Goal: Information Seeking & Learning: Find specific fact

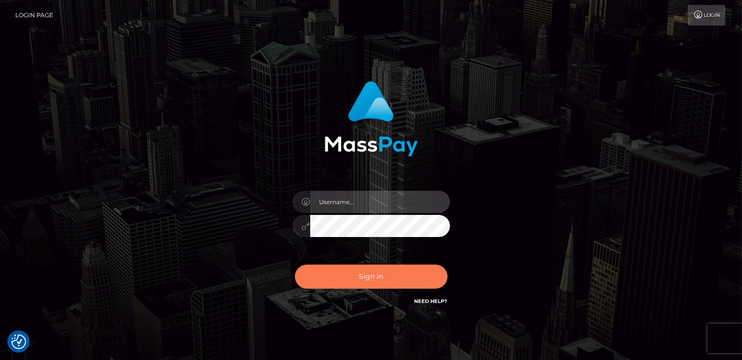
type input "catalinad"
click at [398, 276] on button "Sign in" at bounding box center [371, 277] width 153 height 24
type input "catalinad"
click at [350, 284] on button "Sign in" at bounding box center [371, 277] width 153 height 24
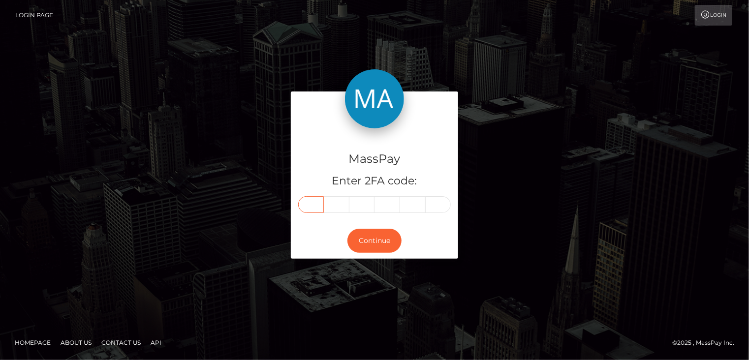
click at [307, 207] on input "text" at bounding box center [311, 204] width 26 height 17
type input "9"
type input "1"
type input "2"
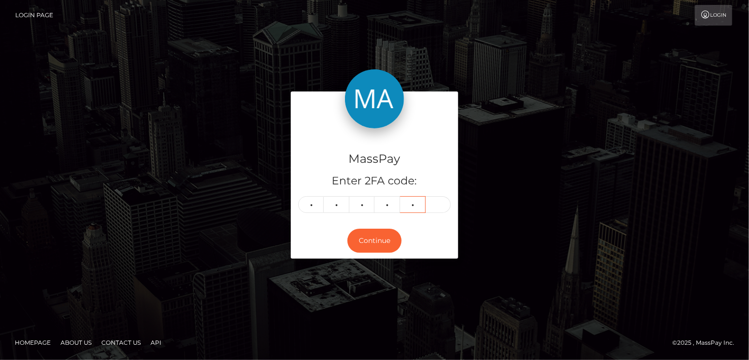
type input "4"
type input "5"
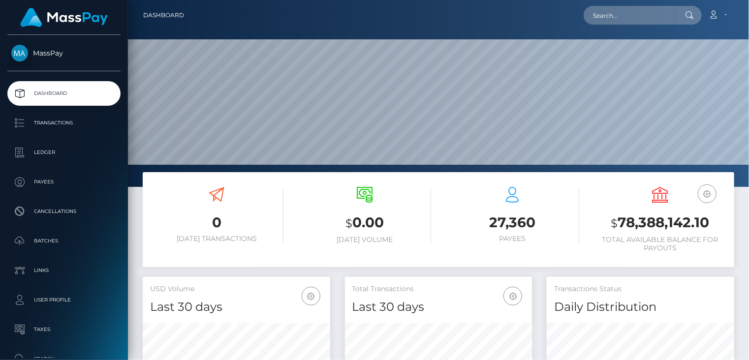
scroll to position [174, 187]
paste input "kushttrim+fd6a20575e@gmail.com"
type input "kushttrim+fd6a20575e@gmail.com"
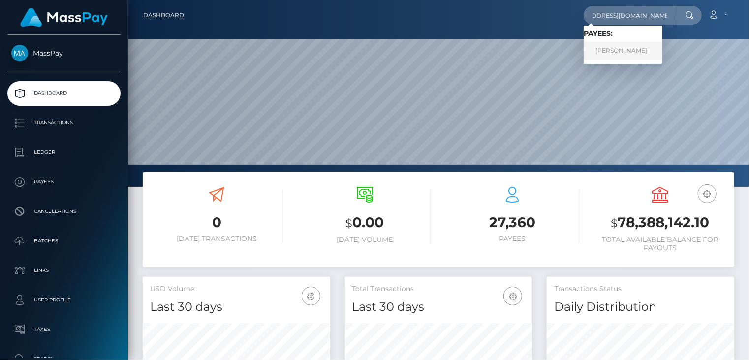
click at [632, 53] on link "KUSHTRIM THACI" at bounding box center [623, 51] width 79 height 18
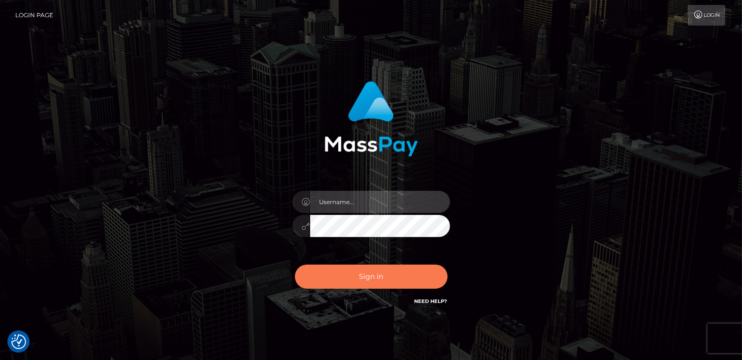
type input "catalinad"
click at [364, 277] on button "Sign in" at bounding box center [371, 277] width 153 height 24
type input "catalinad"
click at [392, 275] on button "Sign in" at bounding box center [371, 277] width 153 height 24
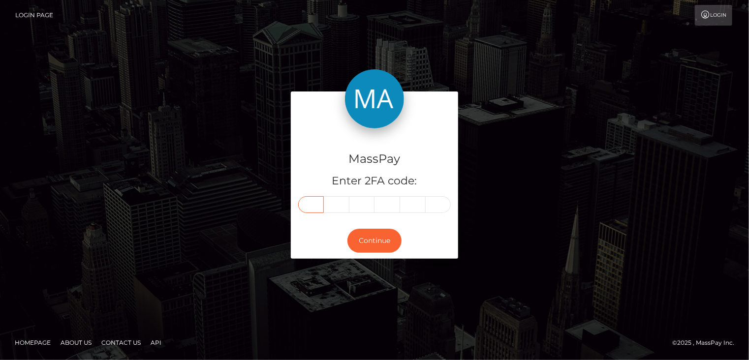
click at [313, 209] on input "text" at bounding box center [311, 204] width 26 height 17
type input "8"
type input "1"
type input "2"
type input "0"
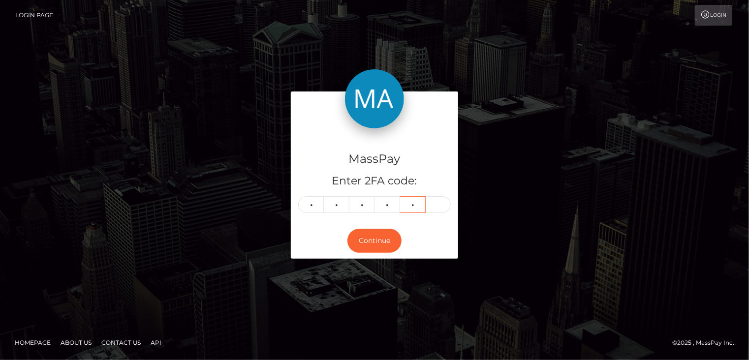
type input "2"
type input "0"
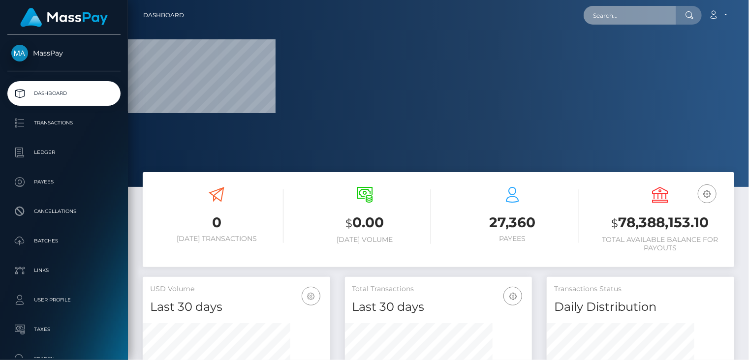
click at [606, 19] on input "text" at bounding box center [630, 15] width 93 height 19
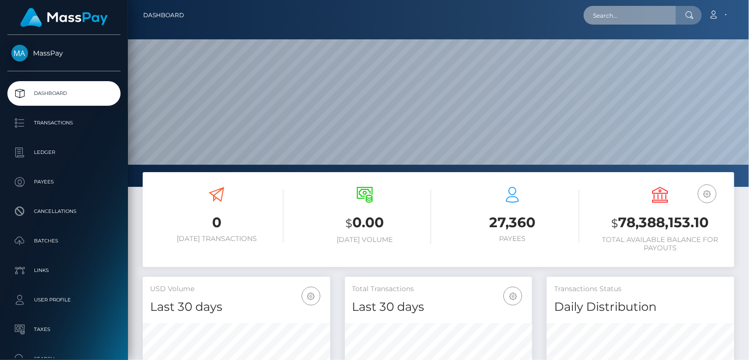
scroll to position [187, 621]
paste input "poact_q2CyKzYxWb8i"
type input "poact_q2CyKzYxWb8i"
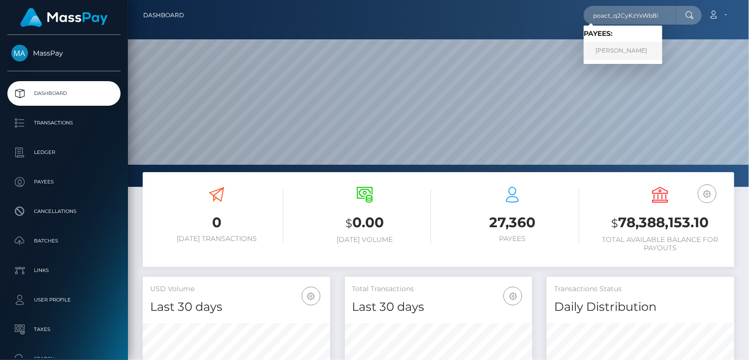
click at [619, 49] on link "UMAR BASHIR" at bounding box center [623, 51] width 79 height 18
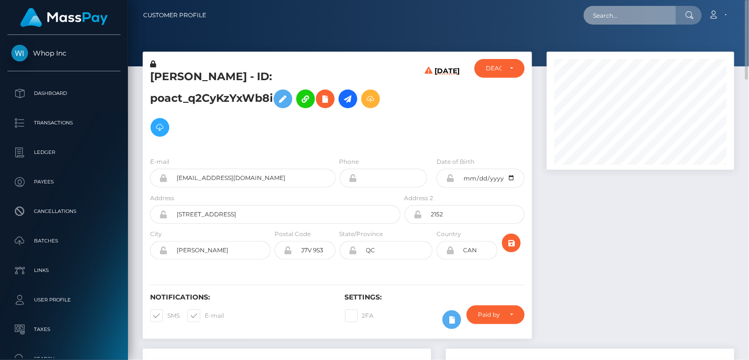
click at [625, 13] on input "text" at bounding box center [630, 15] width 93 height 19
paste input "tennesseefix@gmail.com"
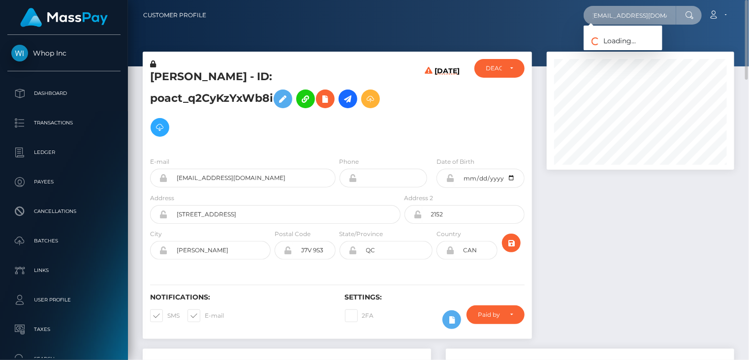
type input "tennesseefix@gmail.com"
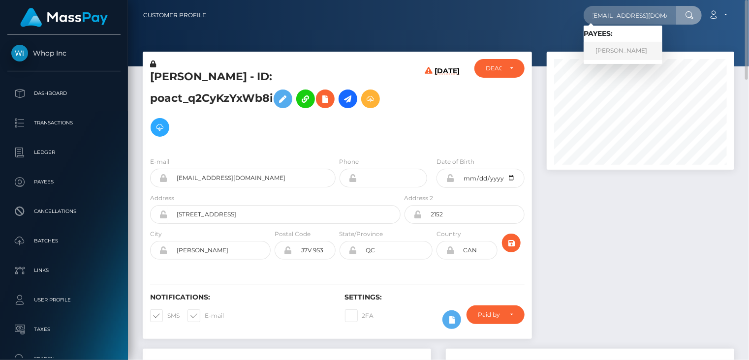
scroll to position [0, 0]
click at [616, 53] on link "Vicki Osgood-Whatley" at bounding box center [623, 51] width 79 height 18
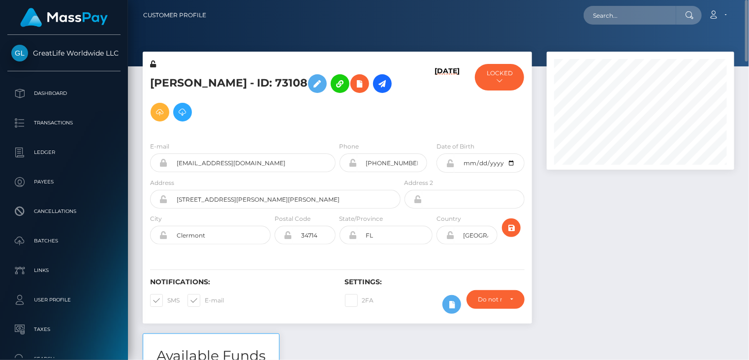
click at [245, 80] on h5 "[PERSON_NAME] - ID: 73108" at bounding box center [272, 97] width 245 height 57
click at [245, 80] on h5 "Vicki Osgood-Whatley - ID: 73108" at bounding box center [272, 97] width 245 height 57
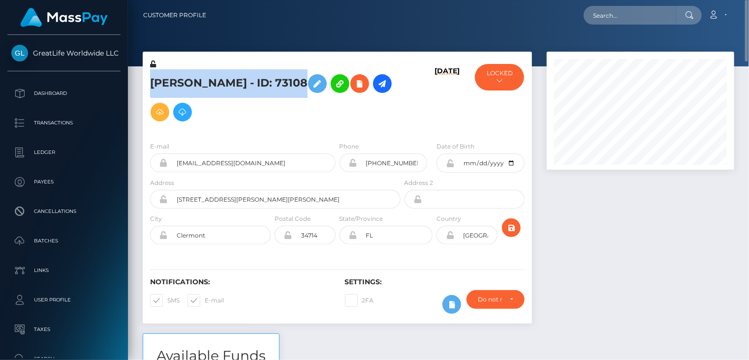
copy h5 "Vicki Osgood-Whatley - ID: 73108"
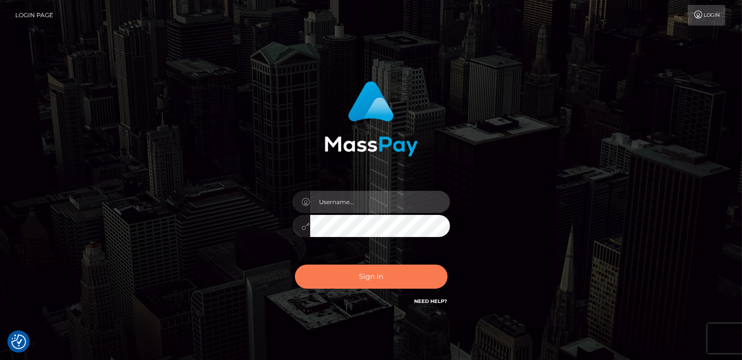
type input "catalinad"
click at [377, 282] on button "Sign in" at bounding box center [371, 277] width 153 height 24
type input "catalinad"
click at [340, 281] on button "Sign in" at bounding box center [371, 277] width 153 height 24
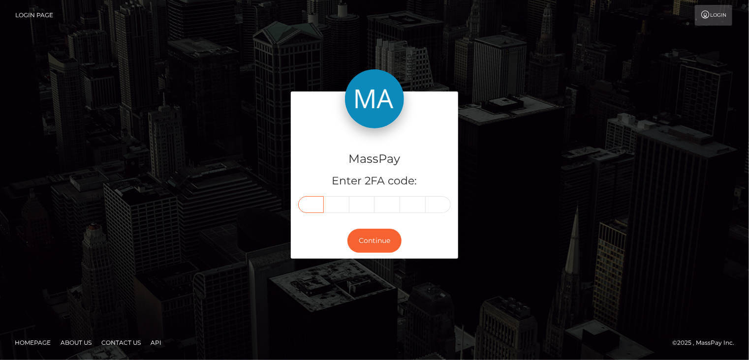
click at [305, 206] on input "text" at bounding box center [311, 204] width 26 height 17
type input "9"
type input "8"
type input "6"
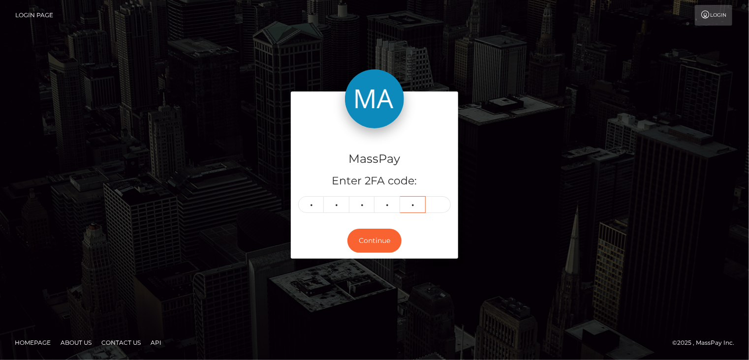
type input "7"
type input "9"
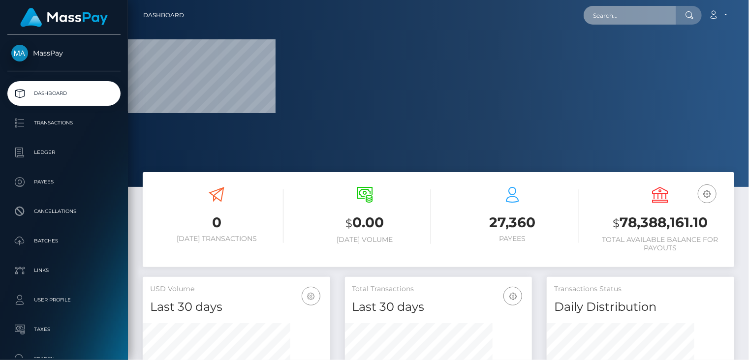
click at [609, 17] on input "text" at bounding box center [630, 15] width 93 height 19
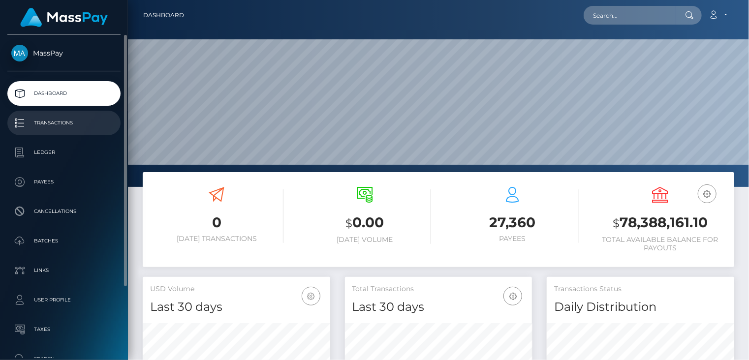
scroll to position [174, 187]
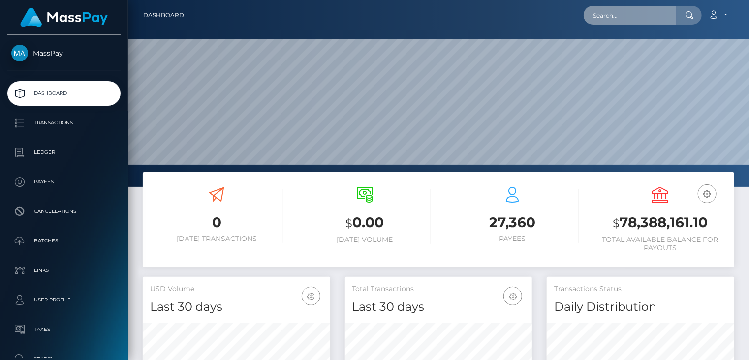
click at [629, 20] on input "text" at bounding box center [630, 15] width 93 height 19
paste input "[PERSON_NAME][EMAIL_ADDRESS][DOMAIN_NAME]"
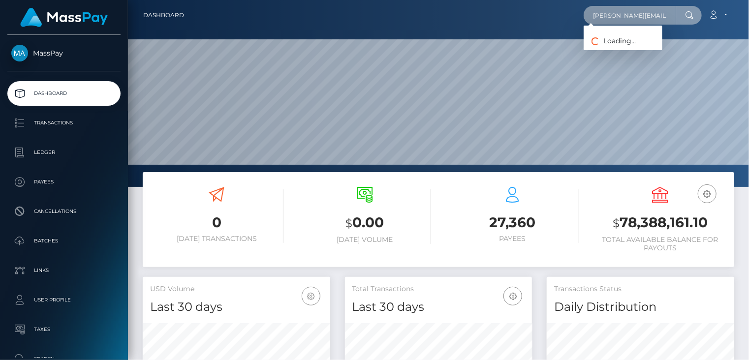
type input "[PERSON_NAME][EMAIL_ADDRESS][DOMAIN_NAME]"
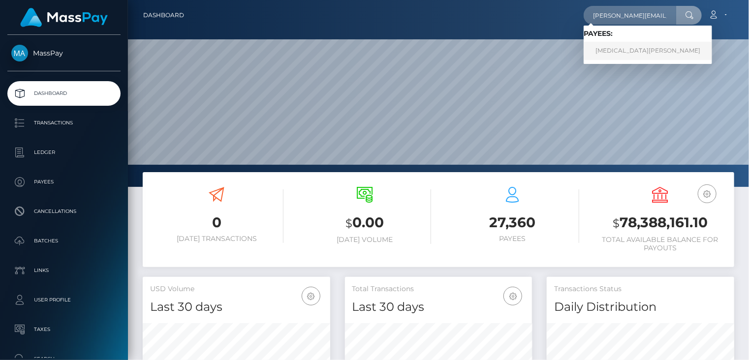
click at [624, 52] on link "NIKITA EZHOV" at bounding box center [648, 51] width 128 height 18
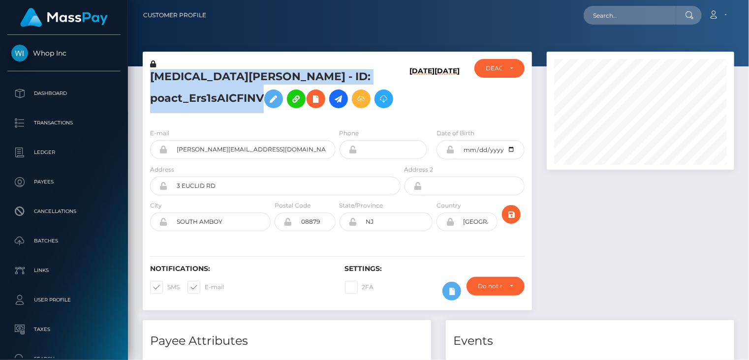
scroll to position [118, 187]
click at [609, 16] on input "text" at bounding box center [630, 15] width 93 height 19
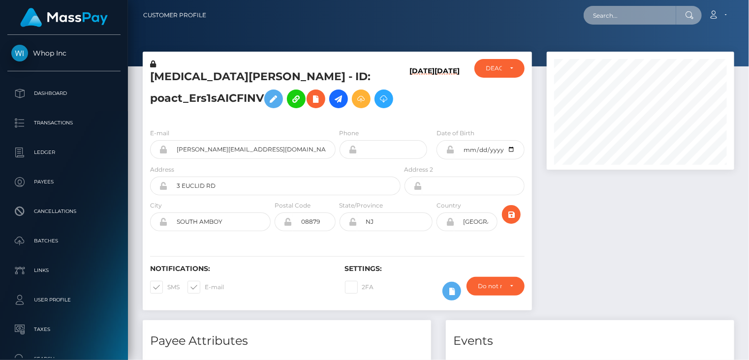
paste input "poact_q2CyKzYxWb8i"
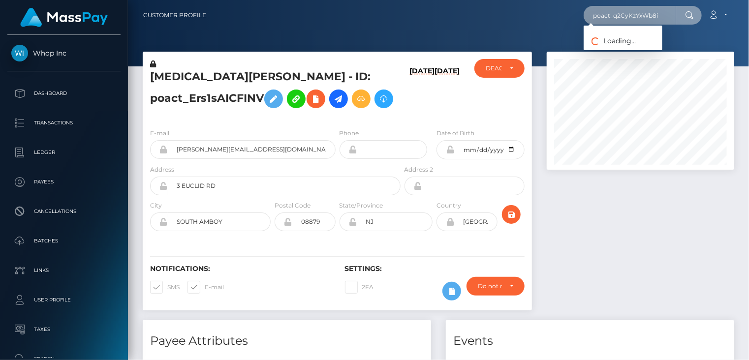
type input "poact_q2CyKzYxWb8i"
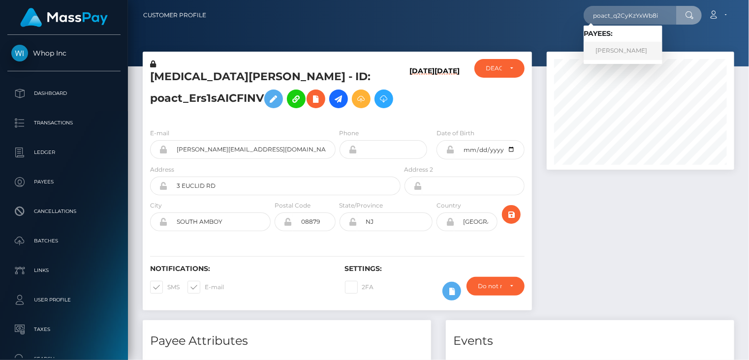
click at [625, 50] on link "[PERSON_NAME]" at bounding box center [623, 51] width 79 height 18
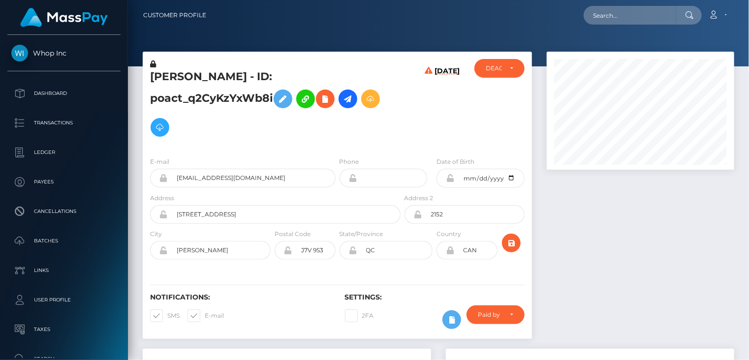
scroll to position [118, 187]
click at [273, 75] on h5 "[PERSON_NAME] - ID: poact_q2CyKzYxWb8i" at bounding box center [272, 105] width 245 height 72
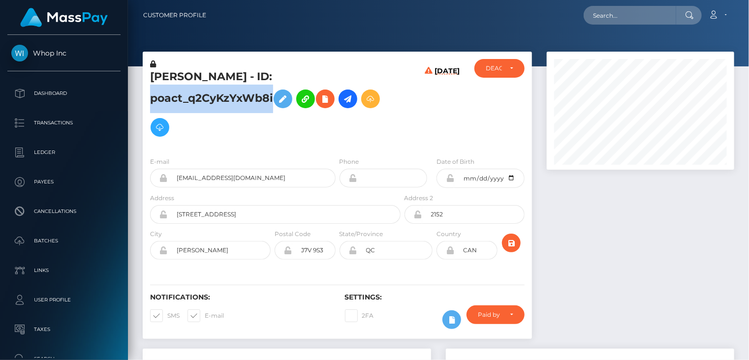
click at [273, 75] on h5 "[PERSON_NAME] - ID: poact_q2CyKzYxWb8i" at bounding box center [272, 105] width 245 height 72
click at [273, 75] on h5 "UMAR BASHIR - ID: poact_q2CyKzYxWb8i" at bounding box center [272, 105] width 245 height 72
copy h5 "UMAR BASHIR - ID: poact_q2CyKzYxWb8i"
